Goal: Task Accomplishment & Management: Manage account settings

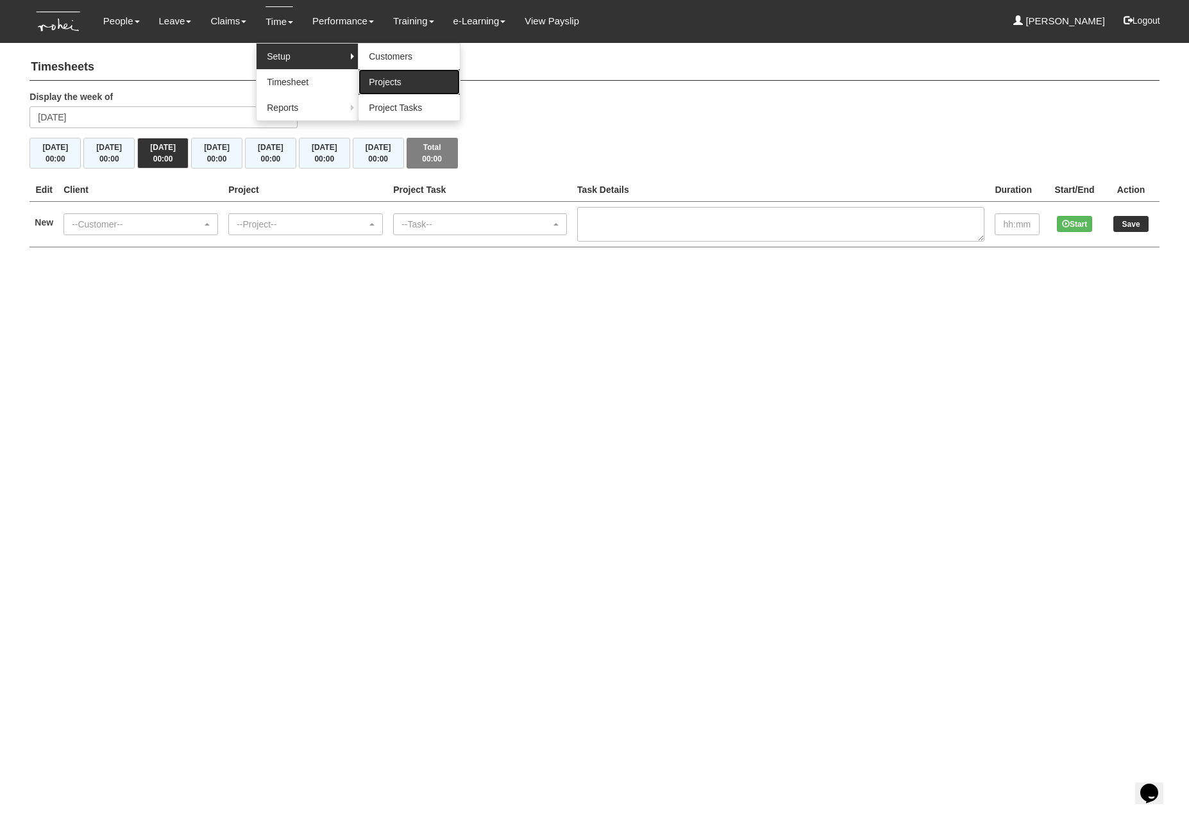
click at [375, 85] on link "Projects" at bounding box center [408, 82] width 101 height 26
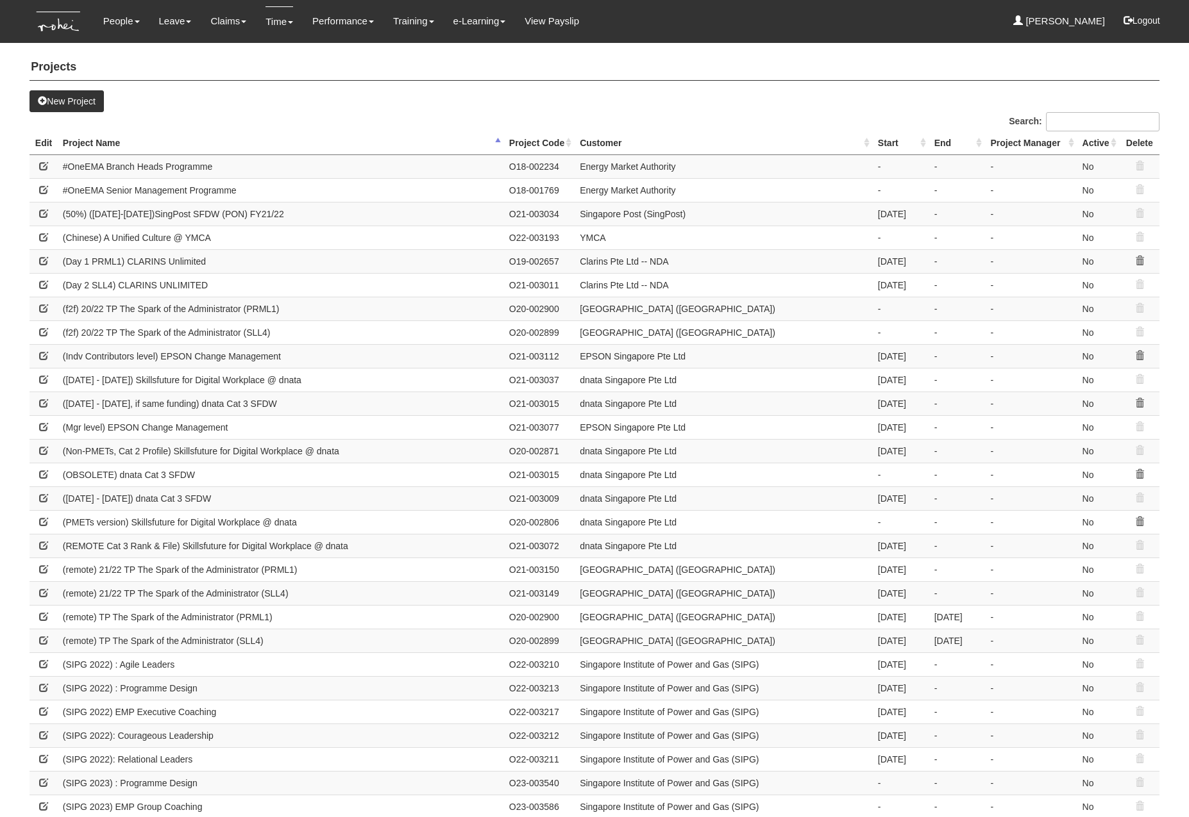
select select "50"
click at [1083, 121] on input "Search:" at bounding box center [1102, 121] width 113 height 19
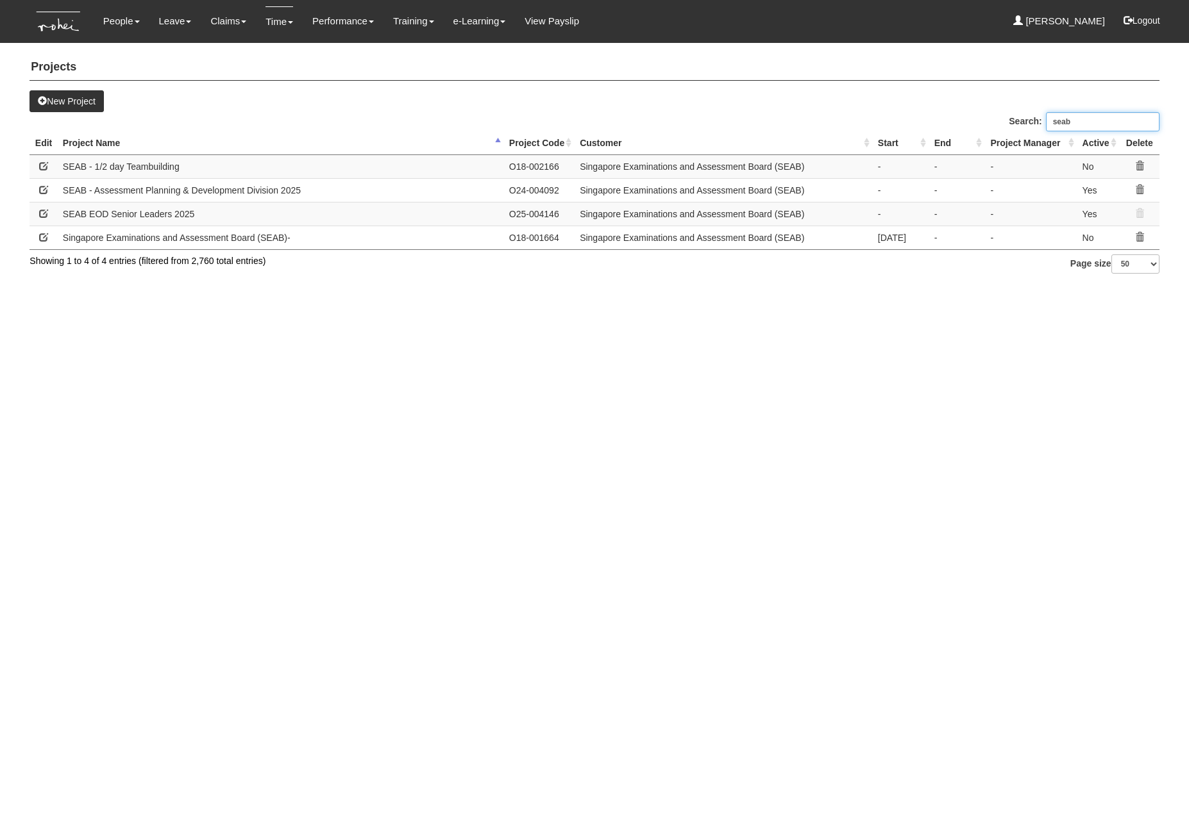
type input "seab"
click at [40, 218] on span at bounding box center [43, 213] width 9 height 9
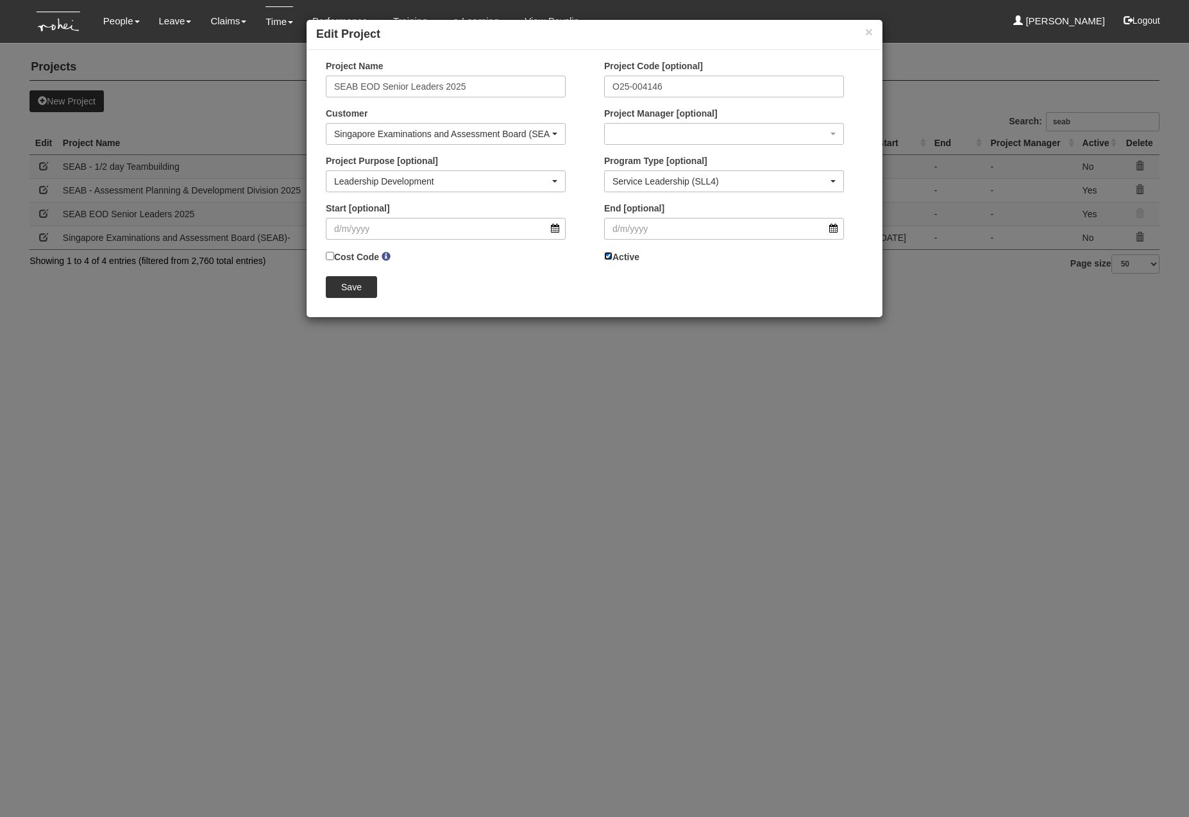
click at [609, 258] on input "Active" at bounding box center [608, 256] width 8 height 8
checkbox input "false"
click at [360, 285] on input "Save" at bounding box center [351, 287] width 51 height 22
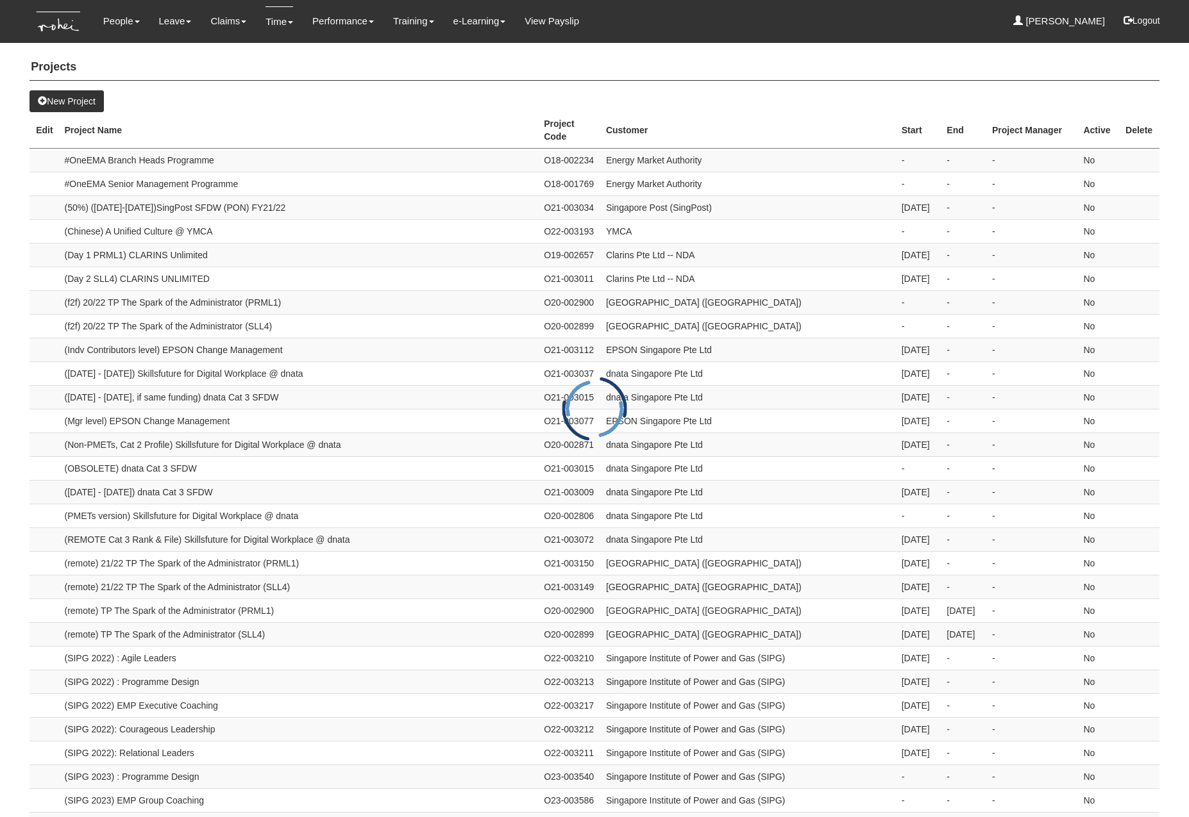
select select "50"
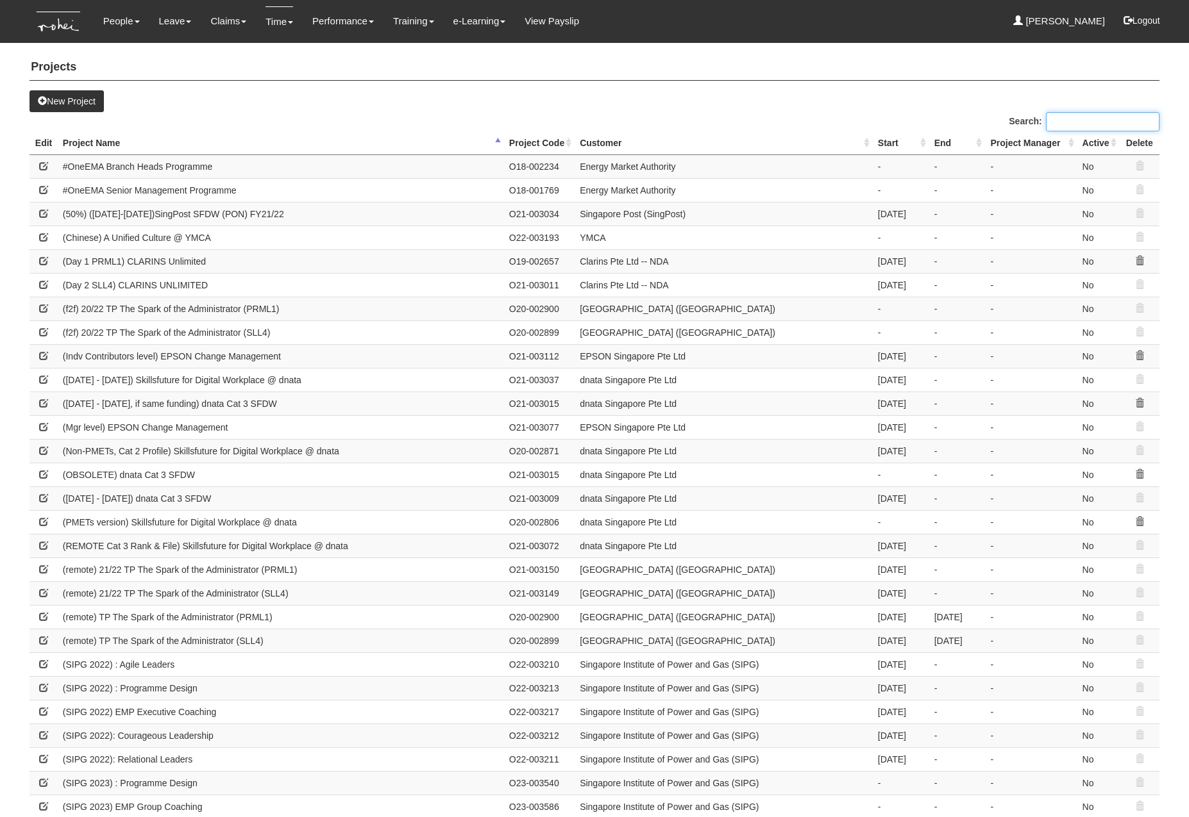
click at [1085, 124] on input "Search:" at bounding box center [1102, 121] width 113 height 19
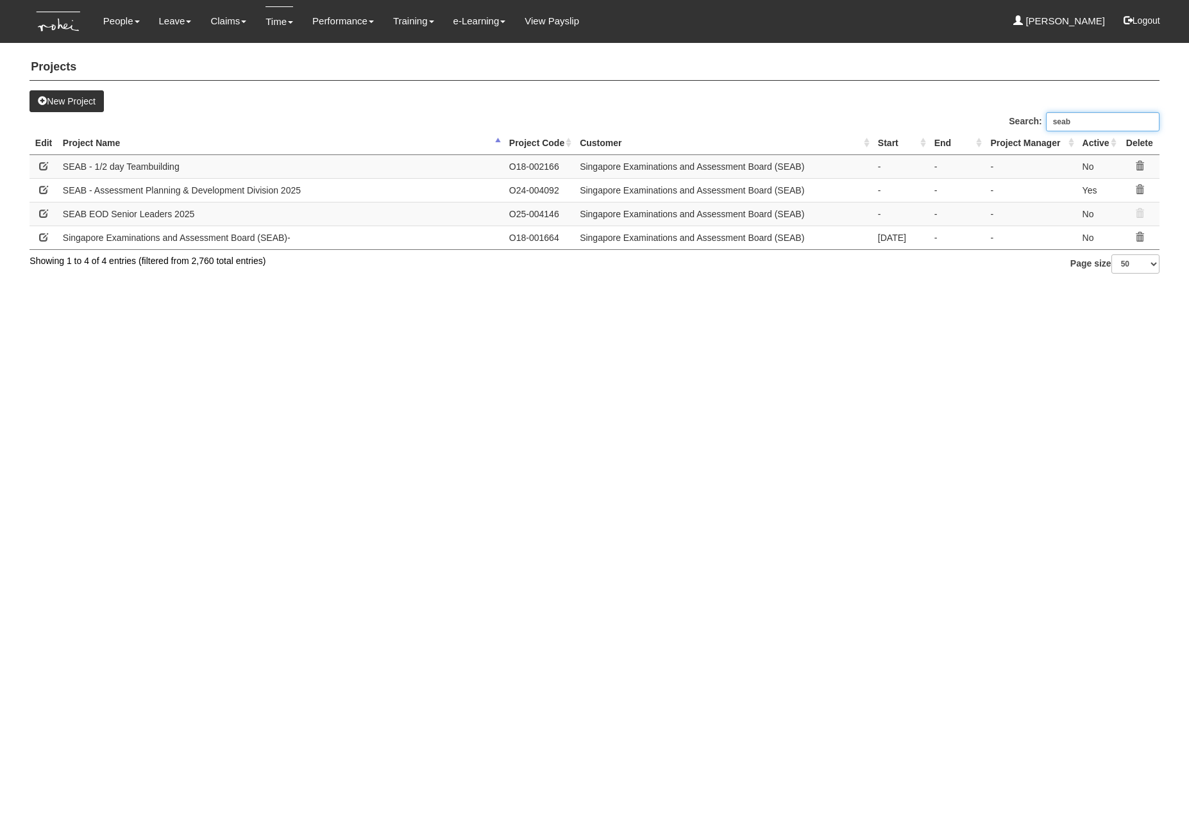
type input "seab"
